Goal: Obtain resource: Obtain resource

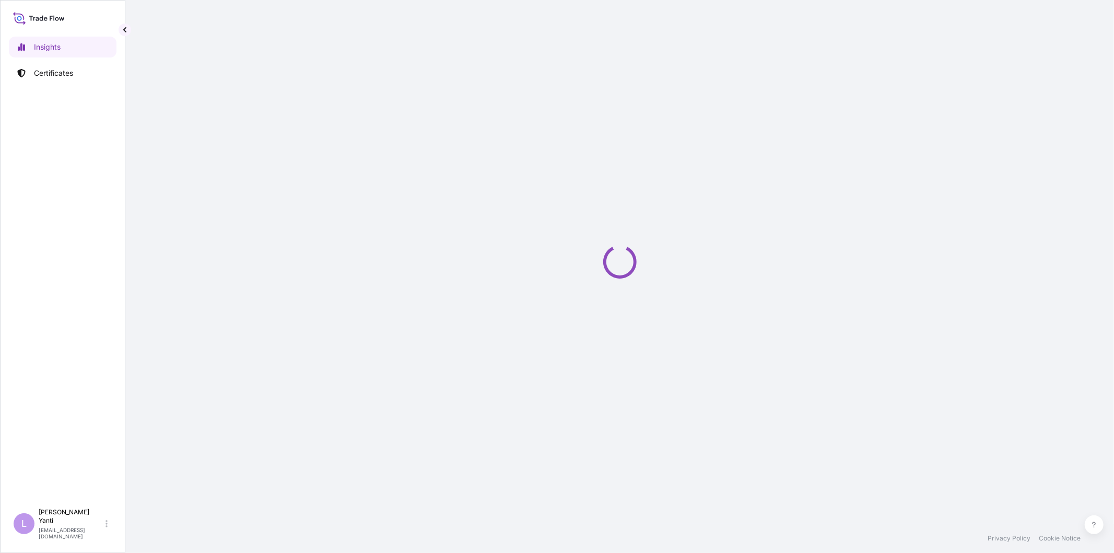
select select "2025"
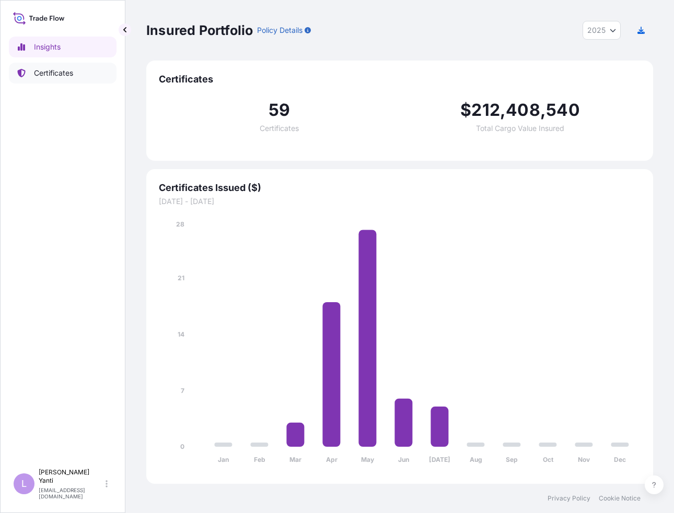
click at [54, 72] on p "Certificates" at bounding box center [53, 73] width 39 height 10
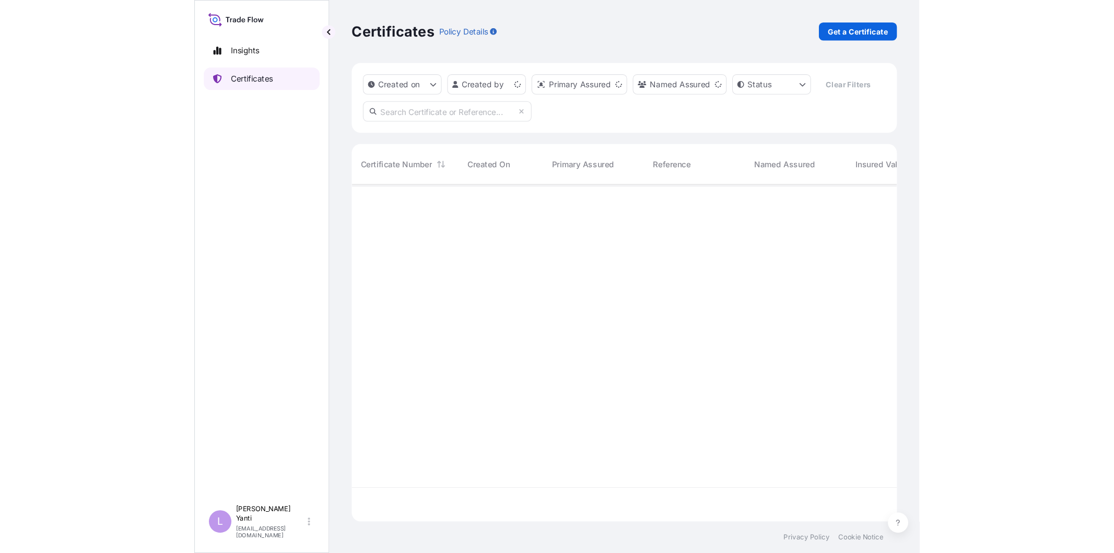
scroll to position [310, 498]
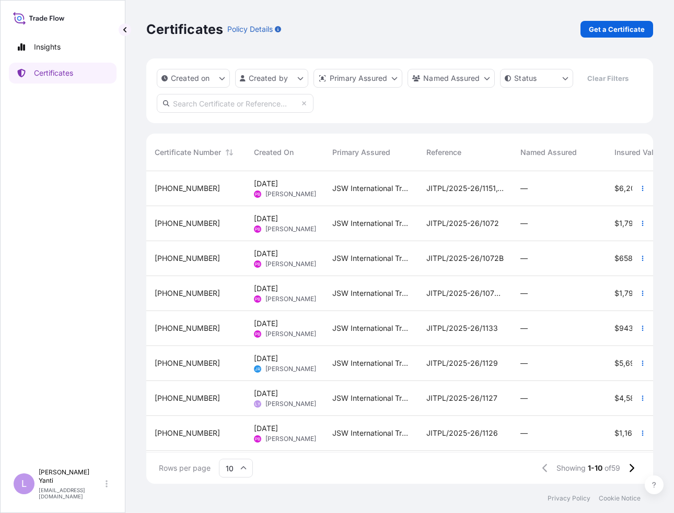
click at [555, 29] on div "Certificates Policy Details Get a Certificate" at bounding box center [399, 29] width 507 height 17
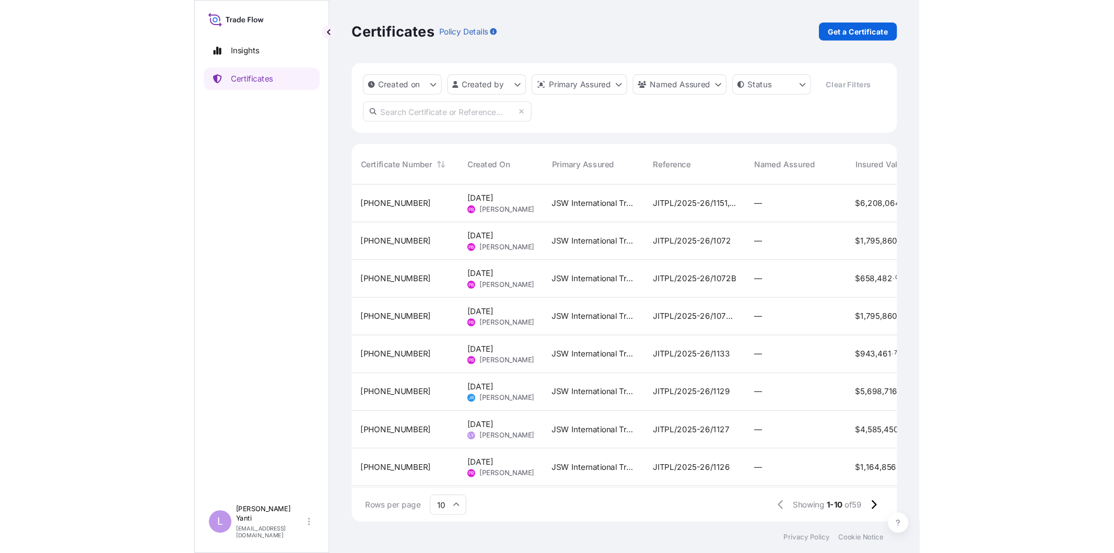
scroll to position [374, 938]
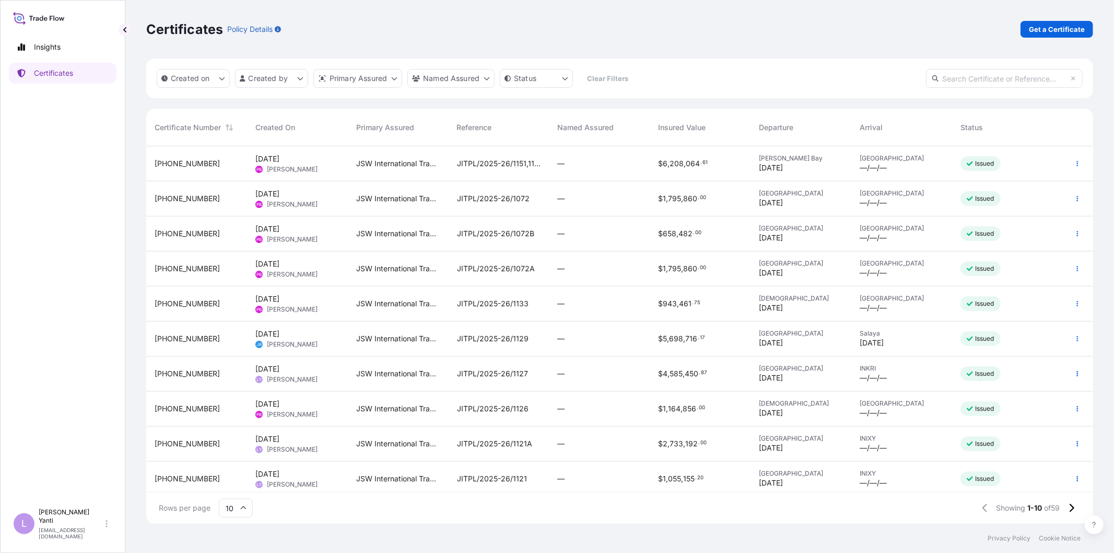
click at [415, 169] on div "JSW International Tradecorp Pte. Ltd." at bounding box center [398, 163] width 101 height 35
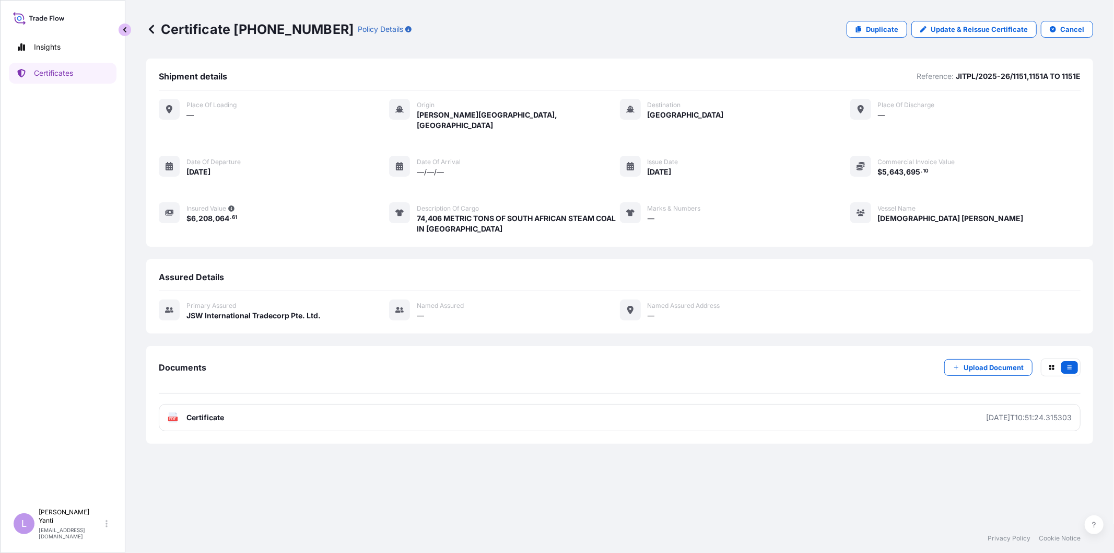
click at [125, 33] on button "button" at bounding box center [125, 30] width 13 height 13
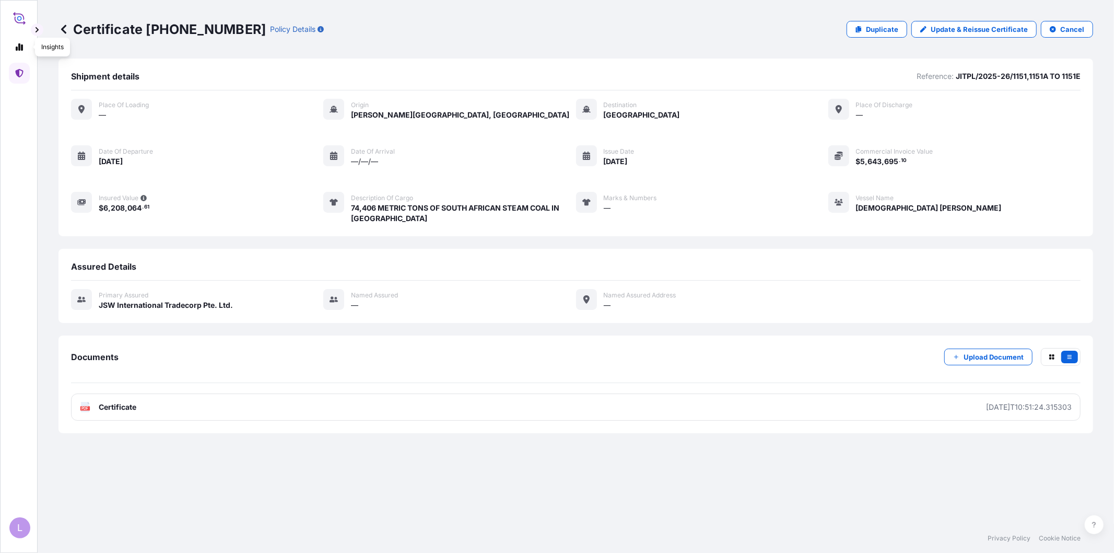
click at [17, 24] on icon at bounding box center [19, 17] width 13 height 15
click at [16, 49] on icon at bounding box center [19, 47] width 8 height 8
select select "2025"
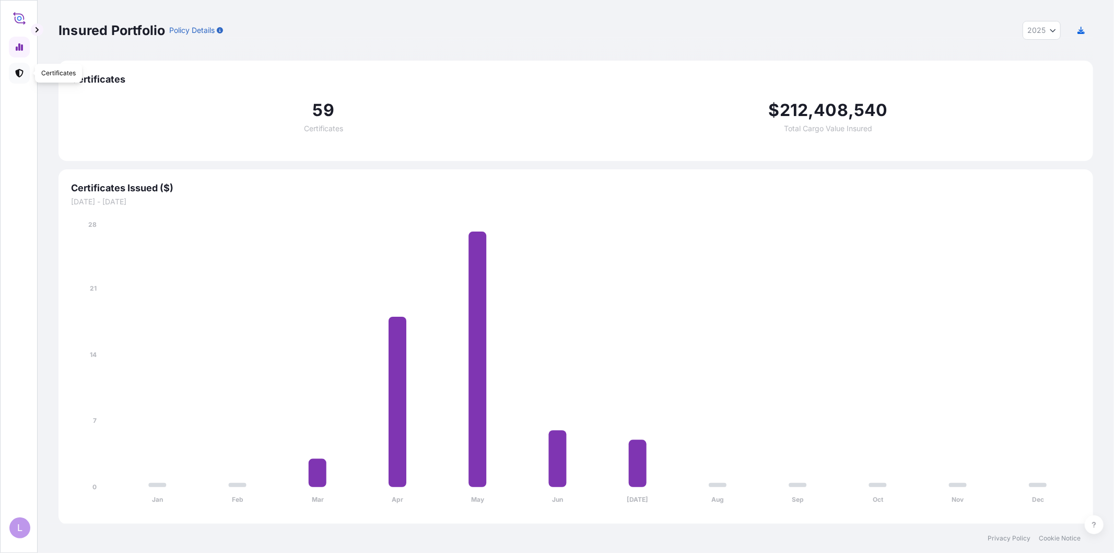
click at [19, 75] on icon at bounding box center [19, 73] width 8 height 8
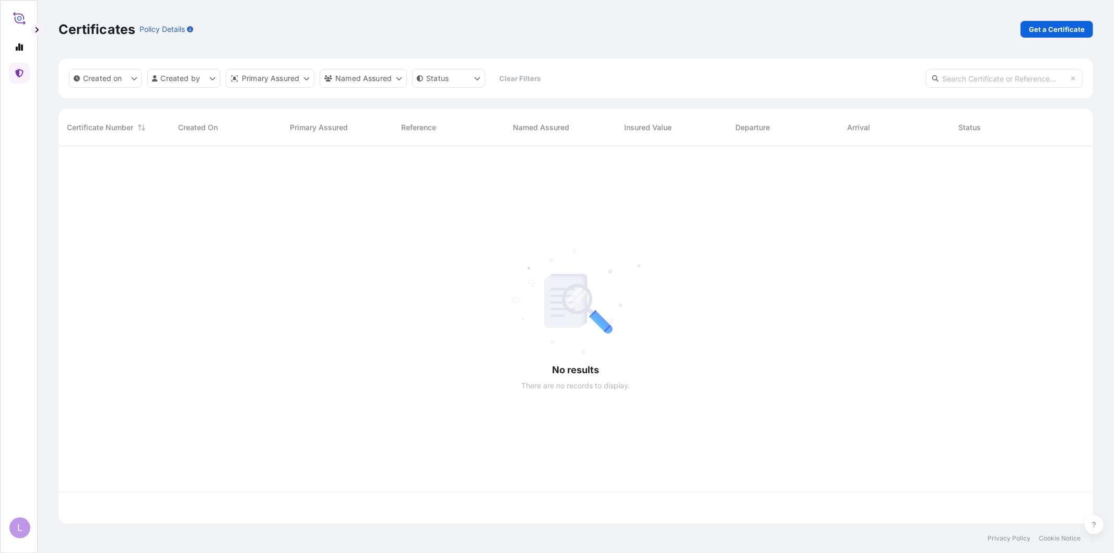
scroll to position [374, 1026]
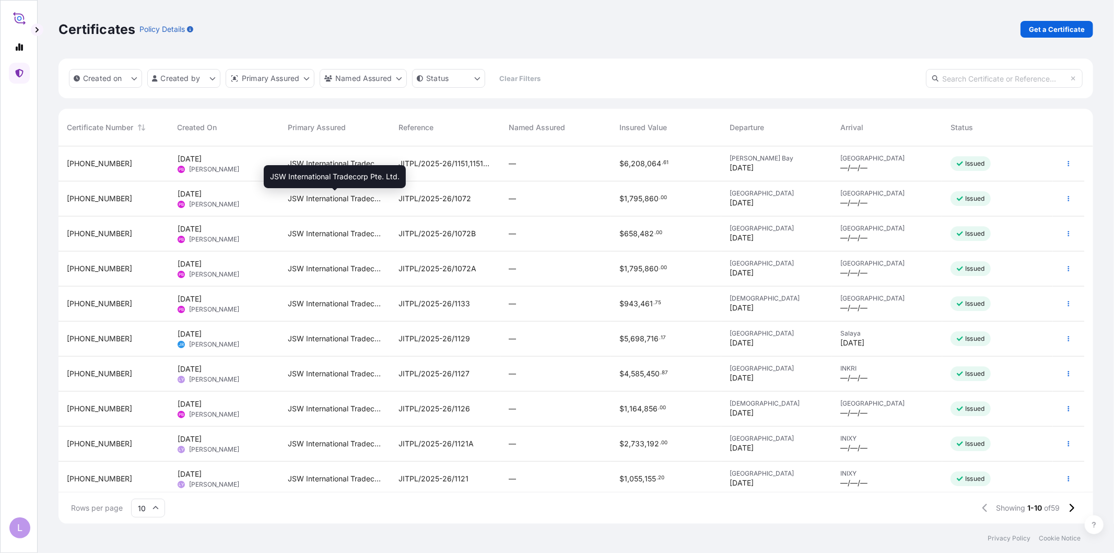
click at [330, 196] on span "JSW International Tradecorp Pte. Ltd." at bounding box center [335, 198] width 94 height 10
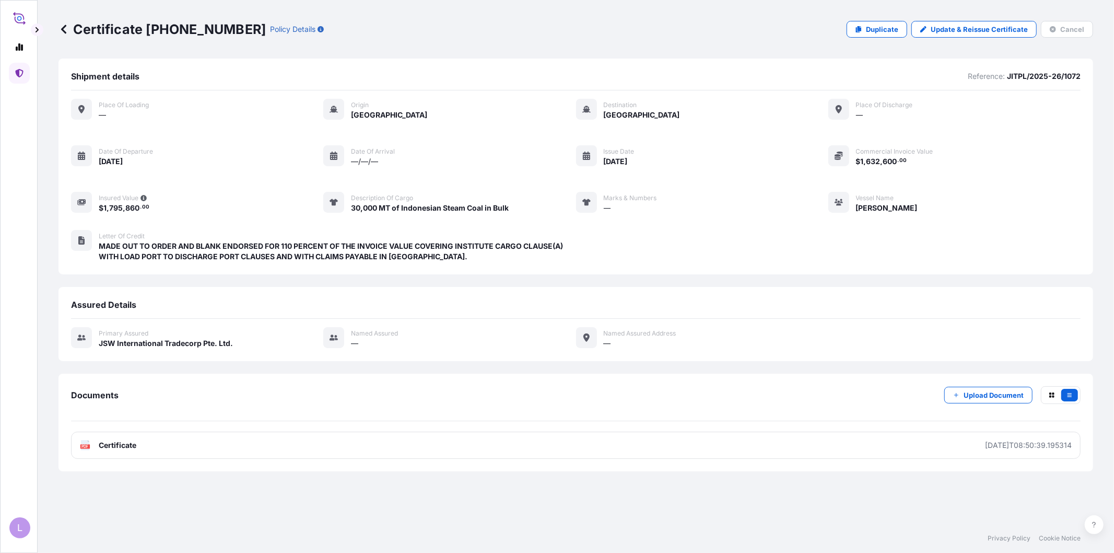
click at [68, 27] on icon at bounding box center [63, 29] width 10 height 10
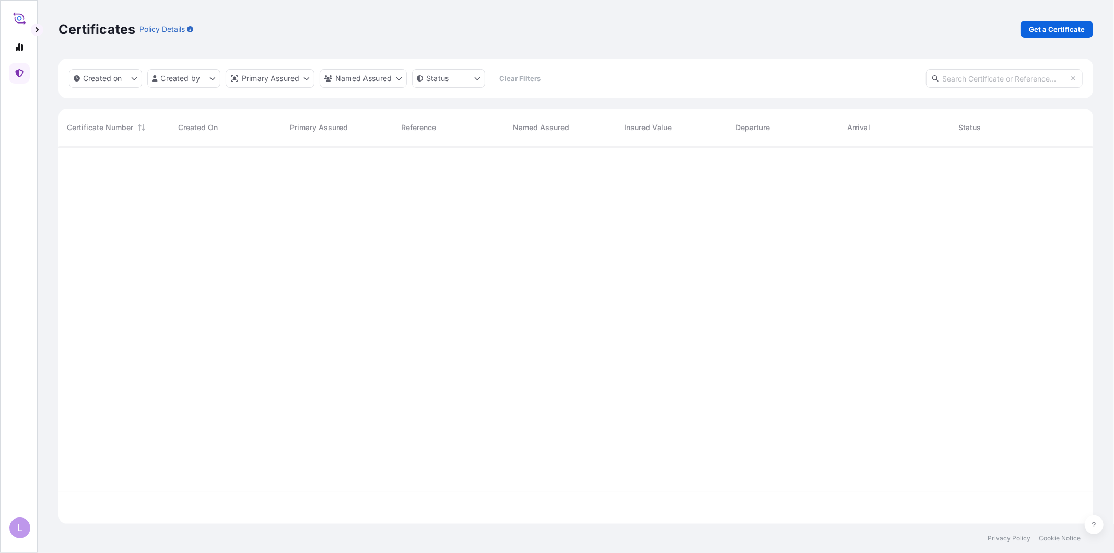
scroll to position [374, 1026]
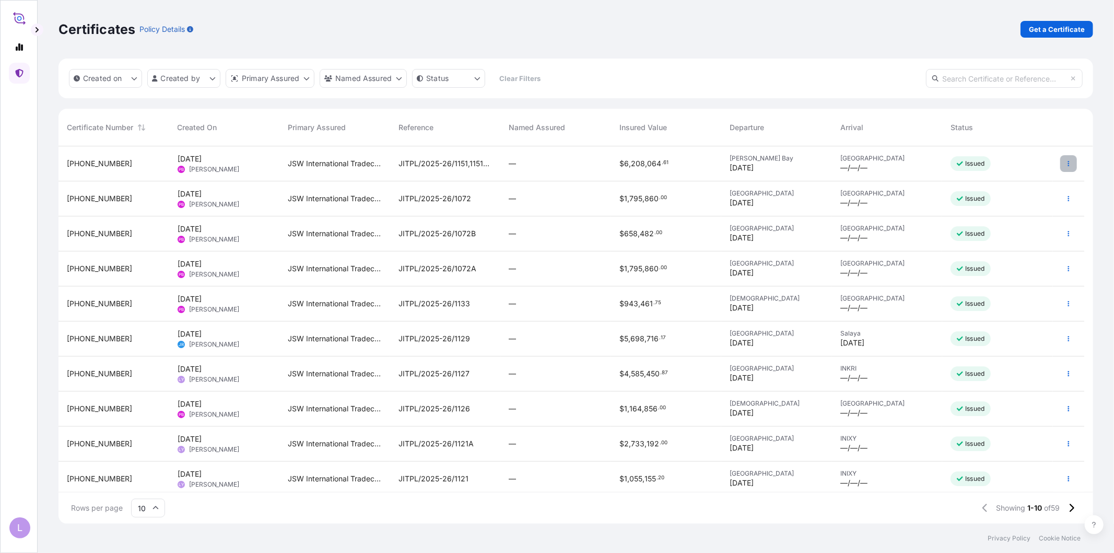
click at [1069, 163] on icon "button" at bounding box center [1068, 163] width 6 height 6
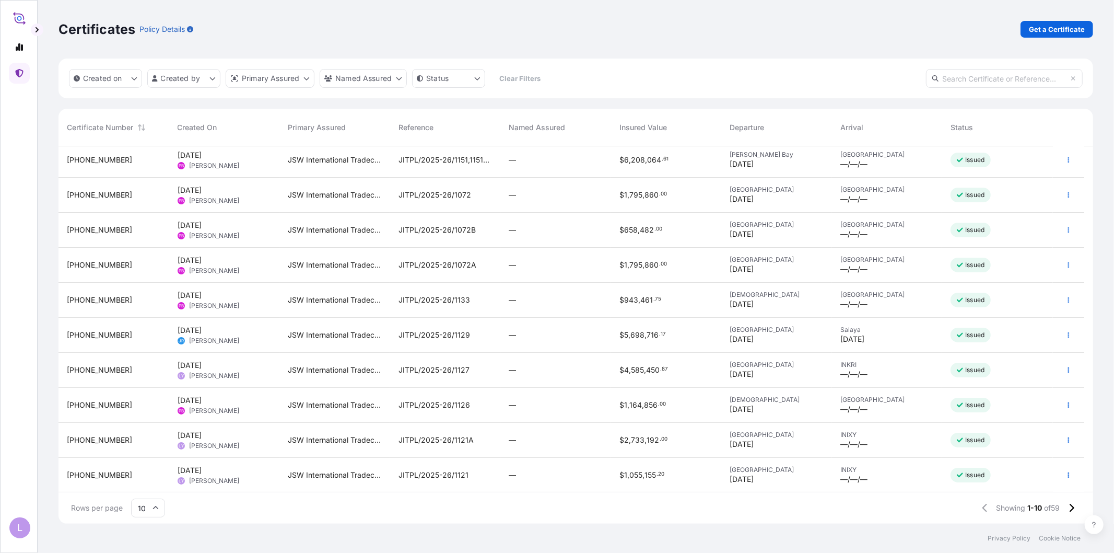
click at [982, 73] on input "text" at bounding box center [1004, 78] width 157 height 19
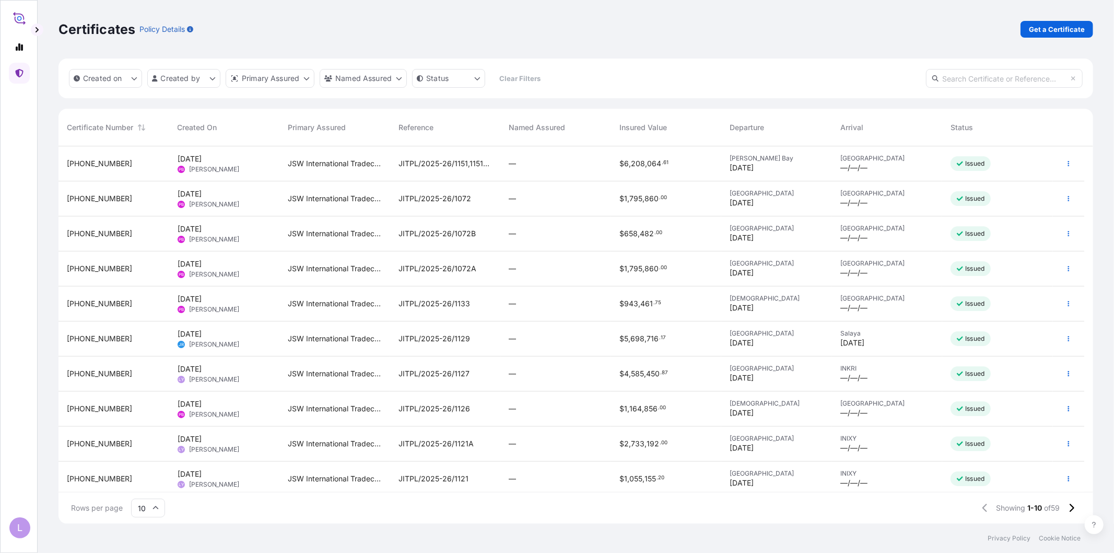
click at [281, 265] on div "JSW International Tradecorp Pte. Ltd." at bounding box center [334, 268] width 111 height 35
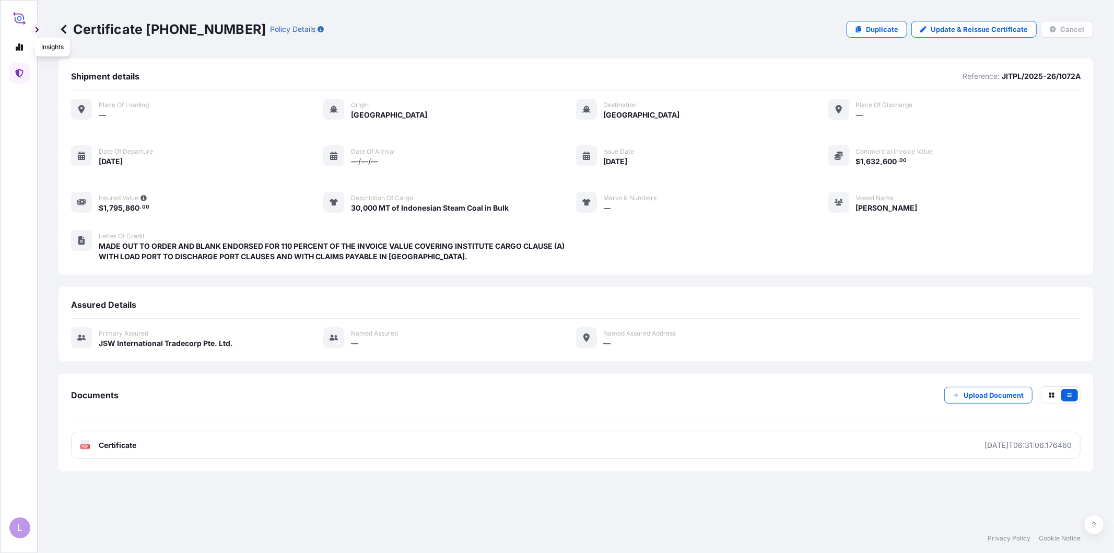
click at [20, 21] on icon at bounding box center [19, 17] width 13 height 15
